Goal: Task Accomplishment & Management: Manage account settings

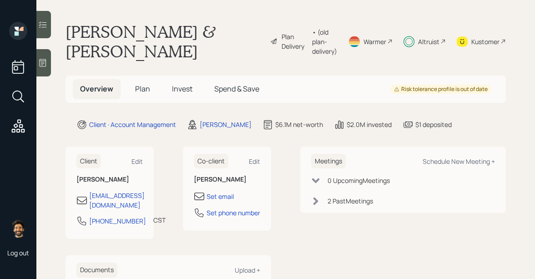
click at [179, 84] on span "Invest" at bounding box center [182, 89] width 20 height 10
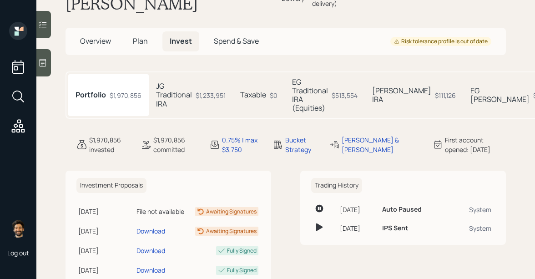
scroll to position [105, 0]
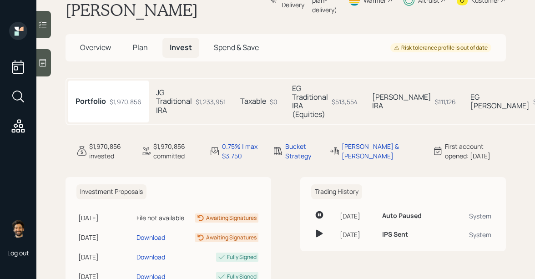
click at [180, 88] on h5 "JG Traditional IRA" at bounding box center [174, 101] width 36 height 26
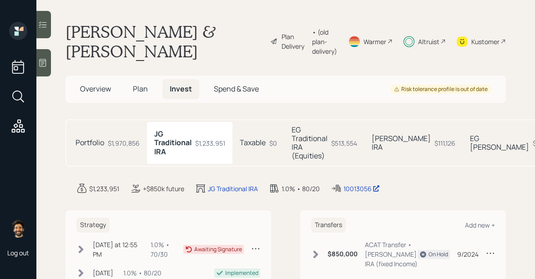
click at [104, 84] on span "Overview" at bounding box center [95, 89] width 31 height 10
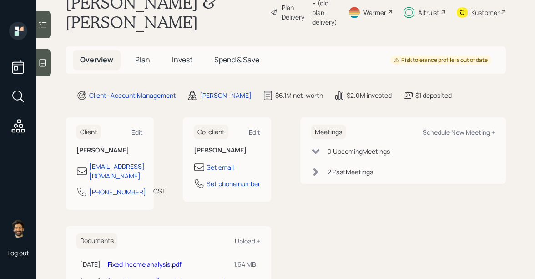
scroll to position [38, 0]
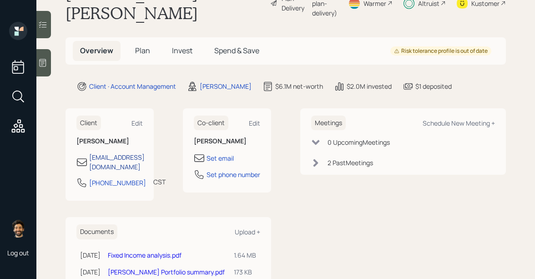
click at [106, 152] on div "[EMAIL_ADDRESS][DOMAIN_NAME]" at bounding box center [116, 161] width 55 height 19
select select "America/[GEOGRAPHIC_DATA]"
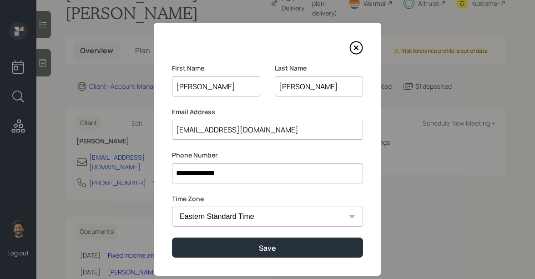
click at [232, 129] on input "[EMAIL_ADDRESS][DOMAIN_NAME]" at bounding box center [267, 130] width 191 height 20
paste input "[EMAIL_ADDRESS]"
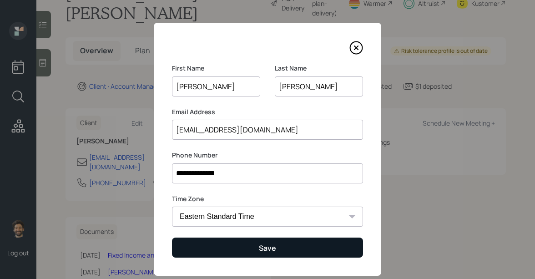
type input "[EMAIL_ADDRESS][DOMAIN_NAME]"
click at [207, 256] on button "Save" at bounding box center [267, 247] width 191 height 20
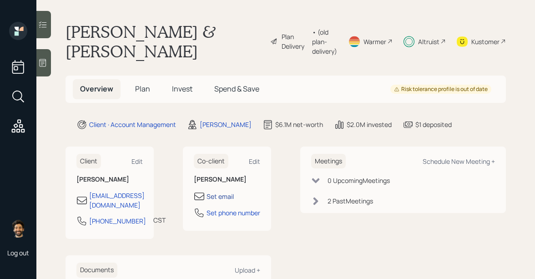
click at [216, 191] on div "Set email" at bounding box center [219, 196] width 27 height 10
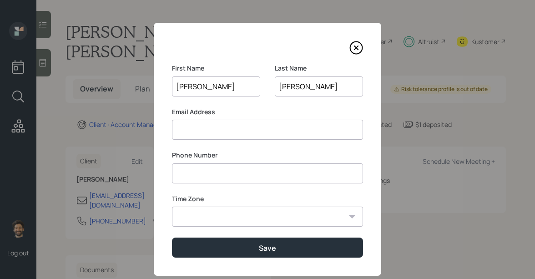
click at [226, 130] on input at bounding box center [267, 130] width 191 height 20
paste input "egraver@yahoo.com"
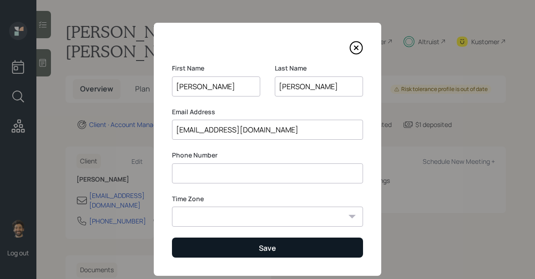
type input "egraver@yahoo.com"
click at [199, 247] on button "Save" at bounding box center [267, 247] width 191 height 20
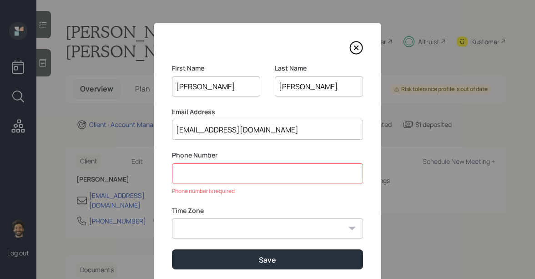
click at [220, 170] on input at bounding box center [267, 173] width 191 height 20
paste input "******"
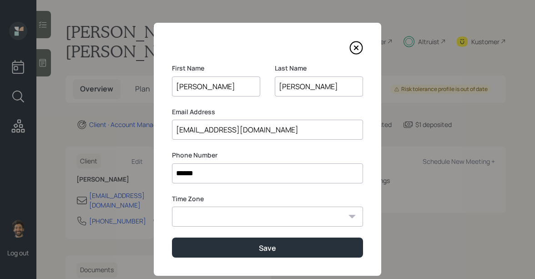
drag, startPoint x: 201, startPoint y: 172, endPoint x: 373, endPoint y: 2, distance: 241.4
click at [0, 0] on div "First Name Elyse Last Name Graver Email Address egraver@yahoo.com Phone Number …" at bounding box center [267, 139] width 535 height 279
type input "**********"
click at [215, 216] on select "Eastern Standard Time Central Standard Time Mountain Standard Time Pacific Stan…" at bounding box center [267, 216] width 191 height 20
select select "America/[GEOGRAPHIC_DATA]"
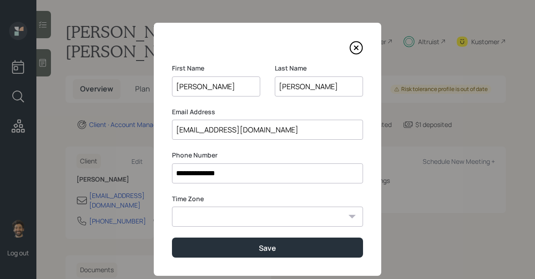
click at [172, 206] on select "Eastern Standard Time Central Standard Time Mountain Standard Time Pacific Stan…" at bounding box center [267, 216] width 191 height 20
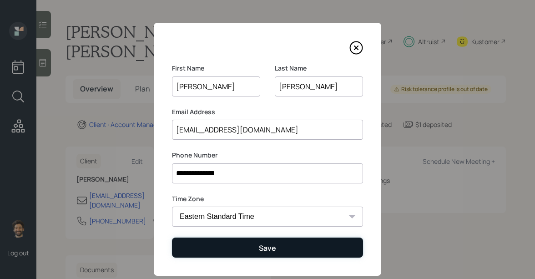
click at [201, 252] on button "Save" at bounding box center [267, 247] width 191 height 20
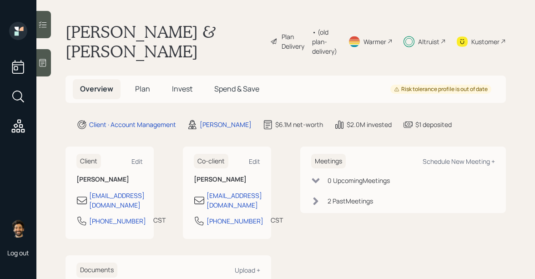
click at [177, 84] on span "Invest" at bounding box center [182, 89] width 20 height 10
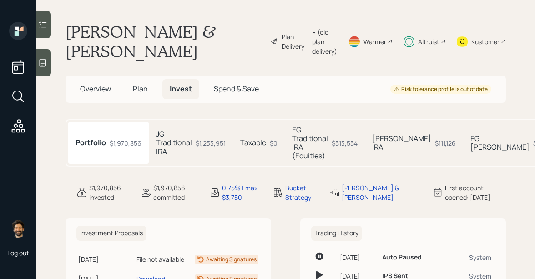
click at [165, 130] on h5 "JG Traditional IRA" at bounding box center [174, 143] width 36 height 26
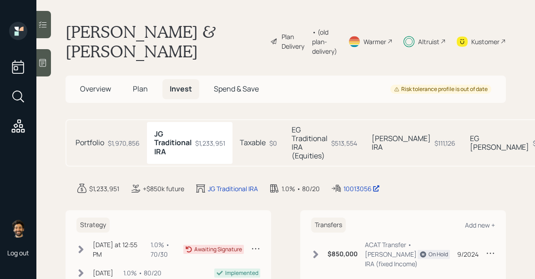
scroll to position [48, 0]
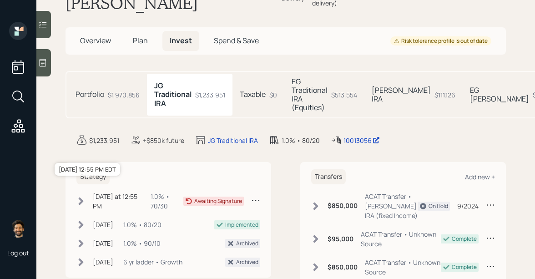
click at [126, 191] on div "[DATE] at 12:55 PM" at bounding box center [117, 200] width 48 height 19
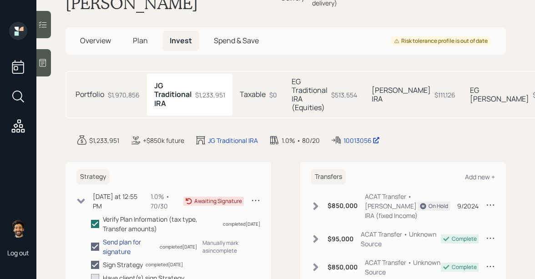
click at [123, 237] on div "Send plan for signature" at bounding box center [130, 246] width 54 height 19
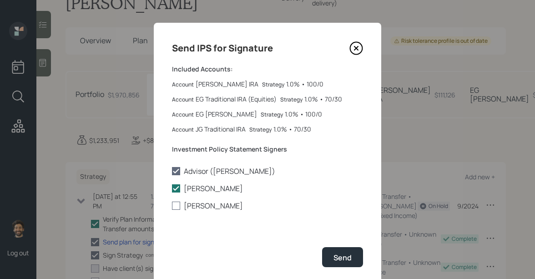
click at [191, 206] on label "[PERSON_NAME]" at bounding box center [267, 205] width 191 height 10
click at [172, 206] on input "[PERSON_NAME]" at bounding box center [171, 206] width 0 height 0
checkbox input "true"
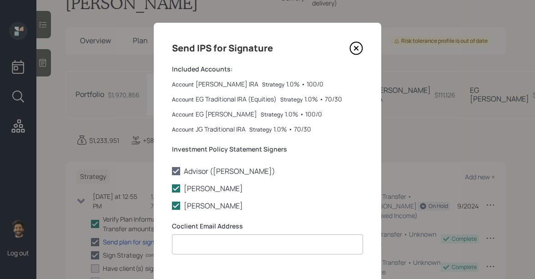
click at [205, 241] on input at bounding box center [267, 244] width 191 height 20
click at [0, 0] on div "Send IPS for Signature Included Accounts: Account JG Roth IRA Strategy 1.0% • 1…" at bounding box center [267, 139] width 535 height 279
paste input "egraver@yahoo.com"
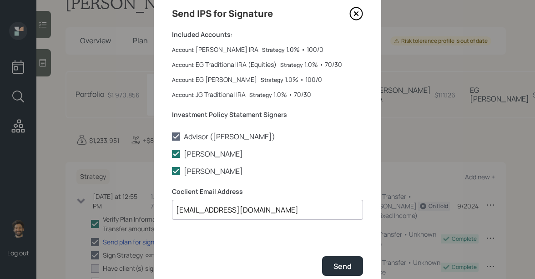
scroll to position [73, 0]
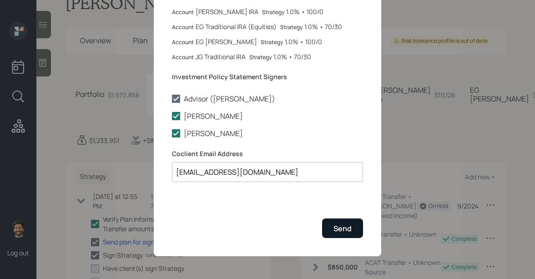
type input "egraver@yahoo.com"
click at [339, 221] on button "Send" at bounding box center [342, 228] width 41 height 20
